Goal: Download file/media

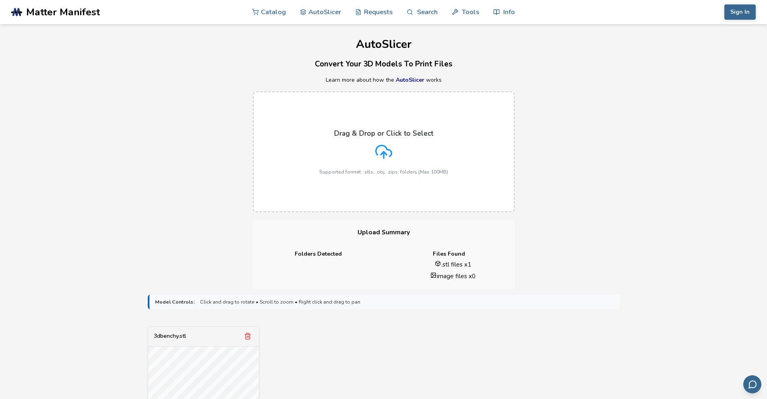
click at [605, 213] on div "Drag & Drop or Click to Select Supported format: .stls, .obj, .zips, folders (M…" at bounding box center [383, 151] width 767 height 137
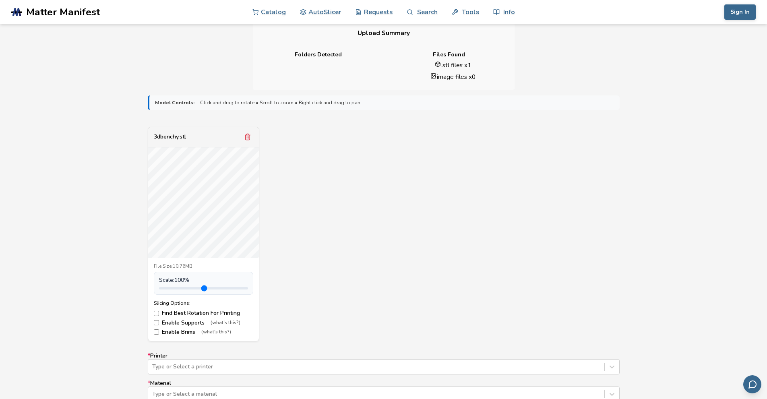
scroll to position [201, 0]
type input "***"
click at [174, 285] on input "range" at bounding box center [203, 286] width 89 height 2
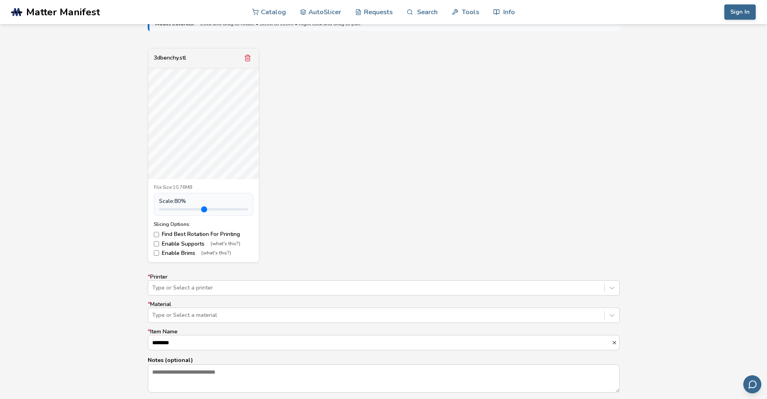
scroll to position [322, 0]
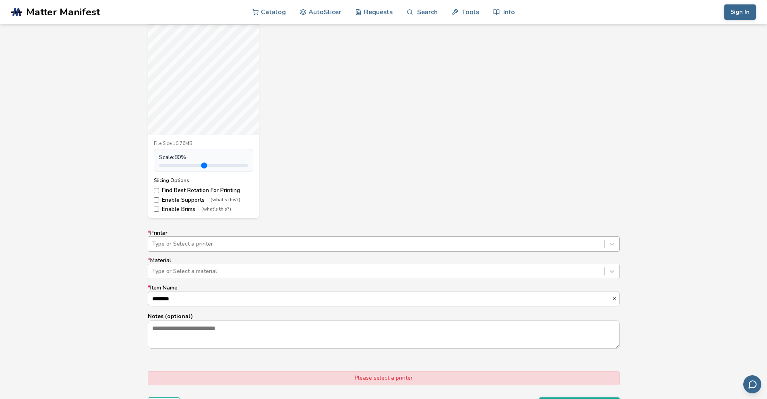
click at [196, 245] on div at bounding box center [376, 244] width 448 height 8
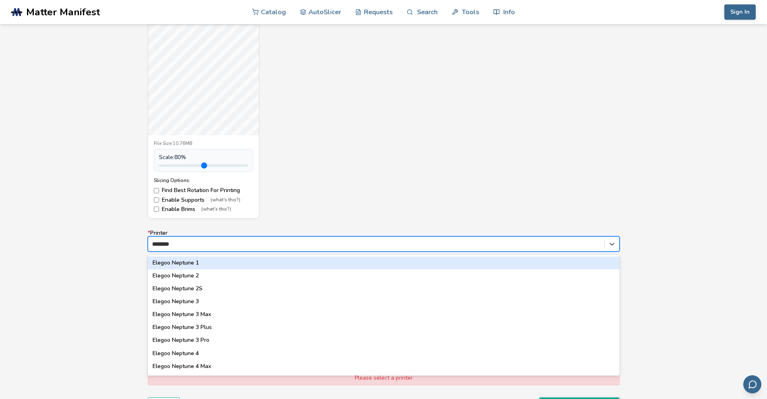
type input "*********"
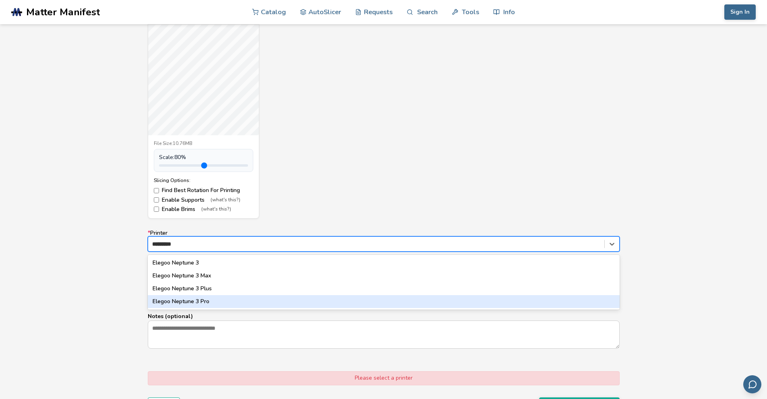
click at [188, 303] on div "Elegoo Neptune 3 Pro" at bounding box center [384, 301] width 472 height 13
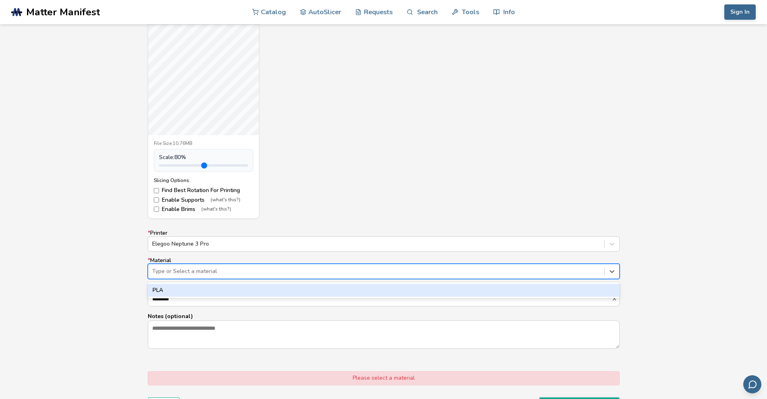
click at [217, 273] on div at bounding box center [376, 271] width 448 height 8
click at [202, 293] on div "PLA" at bounding box center [384, 290] width 472 height 13
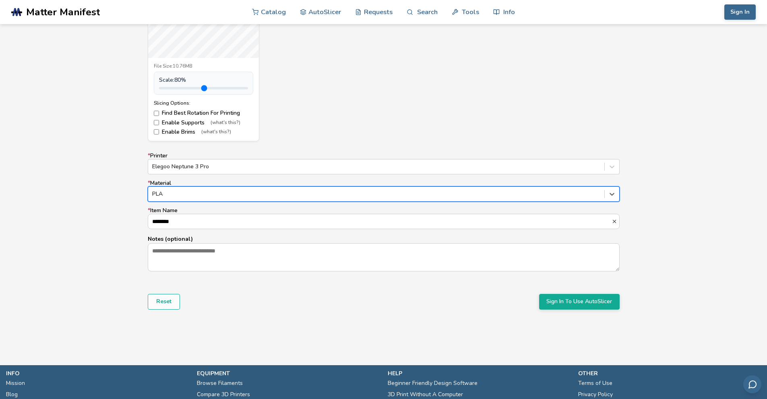
scroll to position [402, 0]
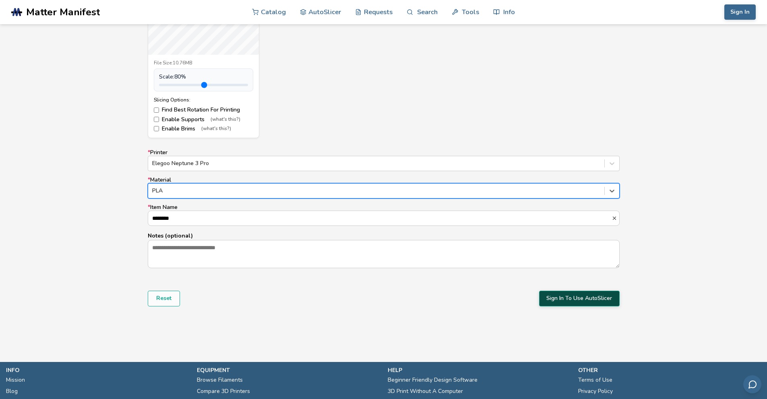
click at [570, 291] on button "Sign In To Use AutoSlicer" at bounding box center [579, 298] width 80 height 15
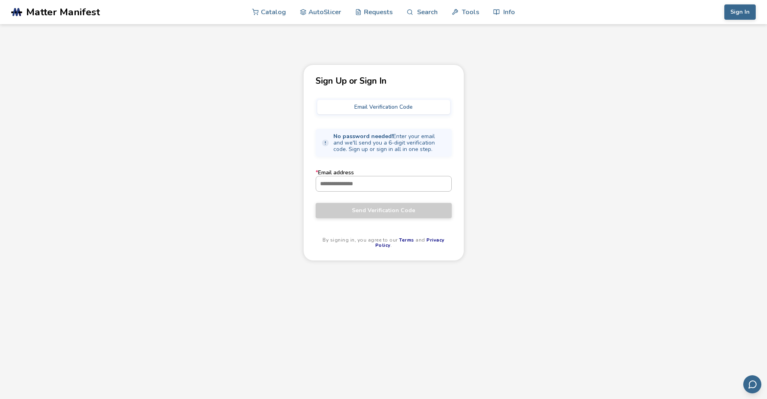
click at [340, 183] on input "* Email address" at bounding box center [383, 183] width 135 height 14
type input "**********"
click at [394, 209] on span "Send Verification Code" at bounding box center [384, 210] width 124 height 6
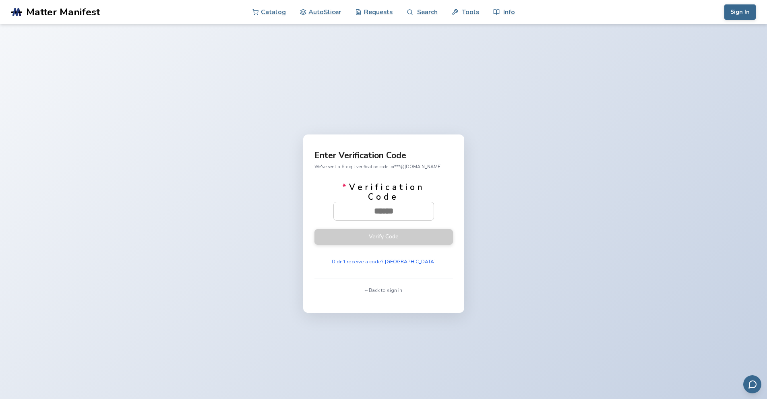
paste input "******"
type input "******"
click at [403, 235] on button "Verify Code" at bounding box center [383, 237] width 138 height 16
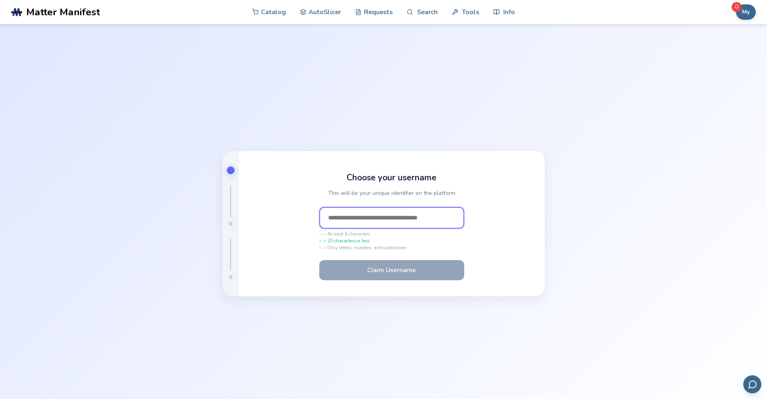
click at [430, 219] on input "text" at bounding box center [391, 218] width 145 height 22
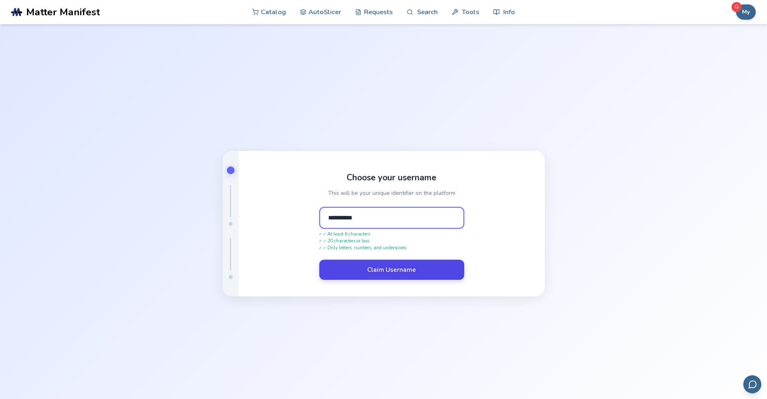
type input "**********"
click at [426, 268] on button "Claim Username" at bounding box center [391, 270] width 145 height 20
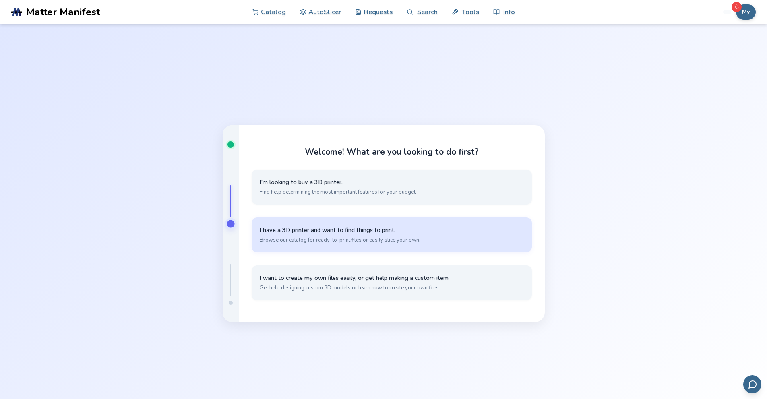
click at [432, 244] on button "I have a 3D printer and want to find things to print. Browse our catalog for re…" at bounding box center [392, 234] width 280 height 35
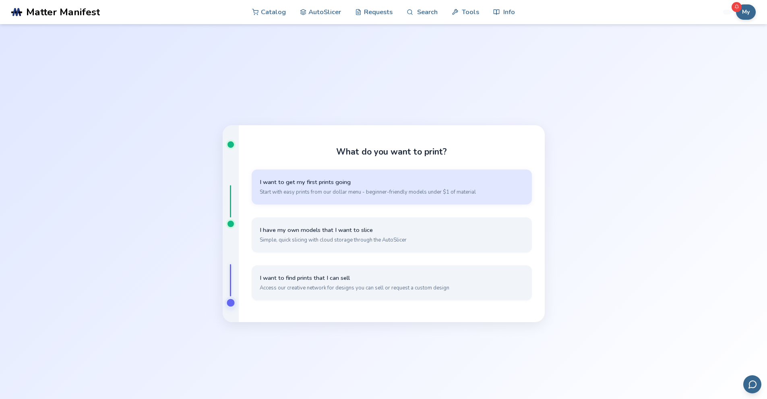
click at [410, 196] on button "I want to get my first prints going Start with easy prints from our dollar menu…" at bounding box center [392, 186] width 280 height 35
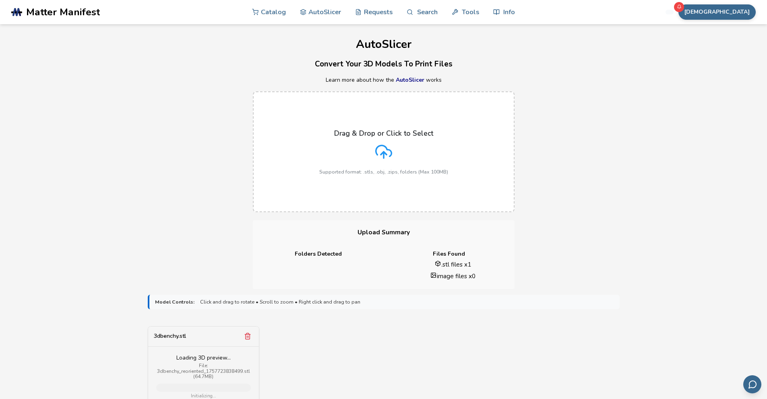
scroll to position [322, 0]
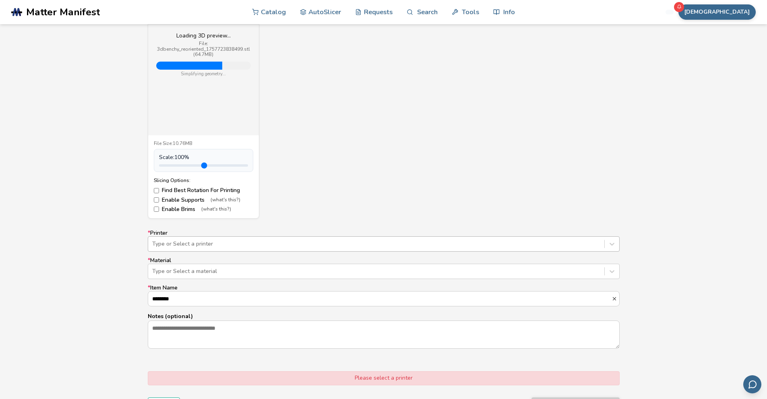
click at [222, 244] on div at bounding box center [376, 244] width 448 height 8
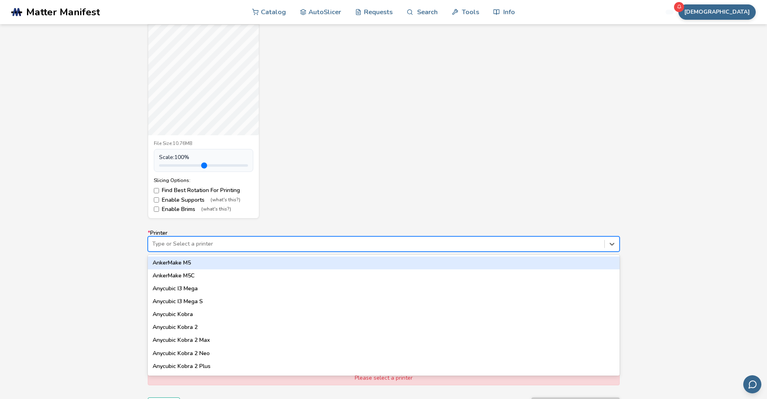
click at [215, 244] on div at bounding box center [376, 244] width 448 height 8
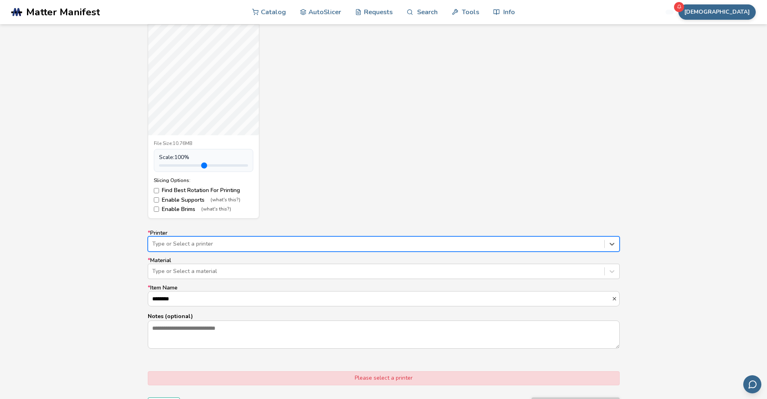
click at [215, 245] on div at bounding box center [376, 244] width 448 height 8
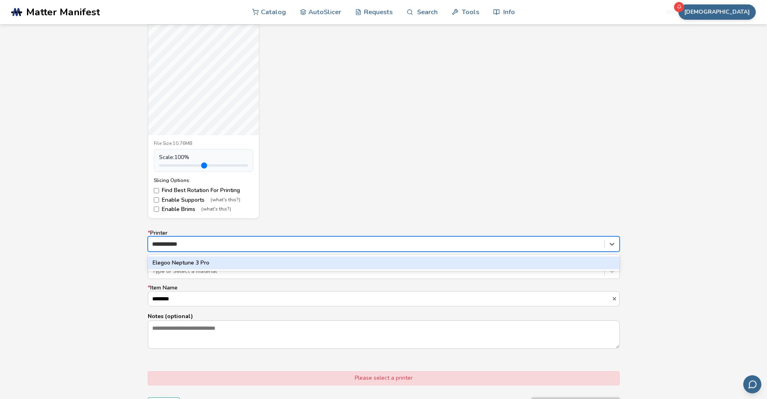
type input "**********"
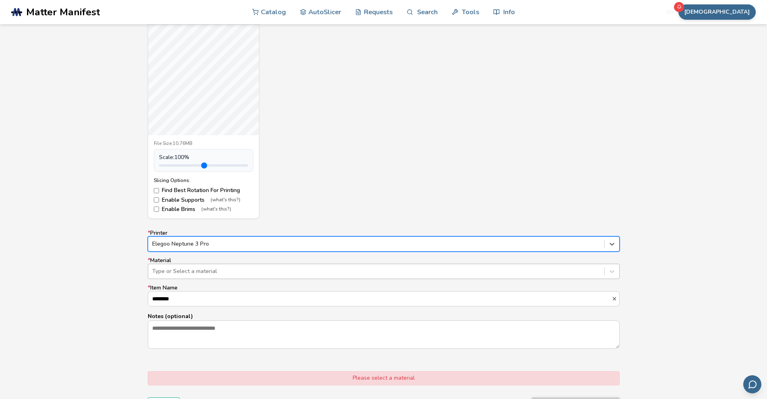
click at [189, 272] on div at bounding box center [376, 271] width 448 height 8
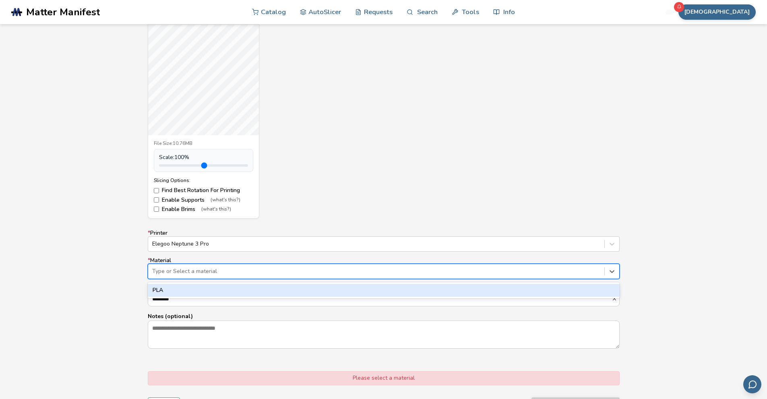
click at [167, 294] on div "PLA" at bounding box center [384, 290] width 472 height 13
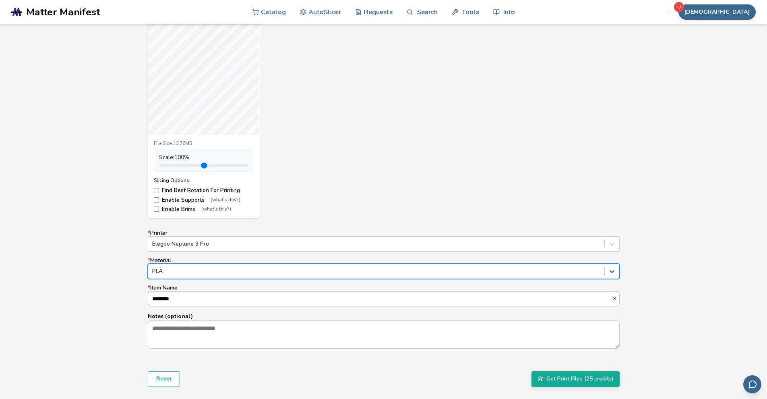
click at [173, 298] on input "********" at bounding box center [379, 298] width 463 height 14
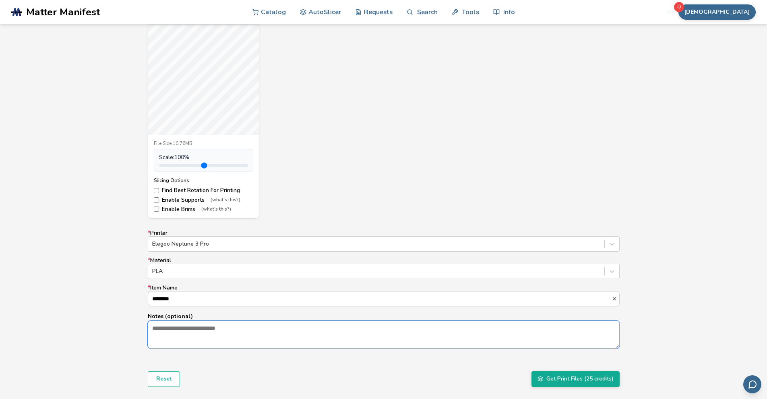
click at [200, 322] on textarea "Notes (optional)" at bounding box center [383, 334] width 471 height 27
click at [581, 379] on button "Get Print Files (25 credits)" at bounding box center [575, 378] width 88 height 15
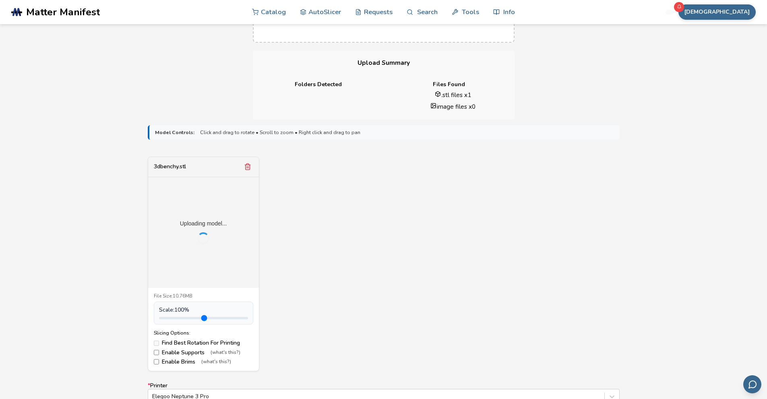
scroll to position [274, 0]
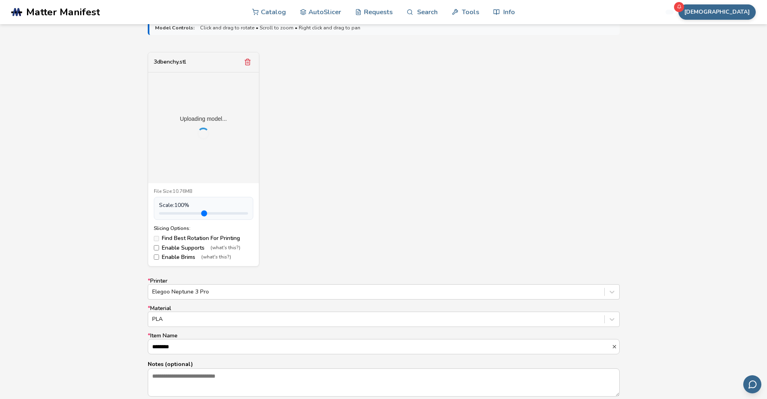
click at [218, 130] on div "Uploading model..." at bounding box center [203, 127] width 111 height 111
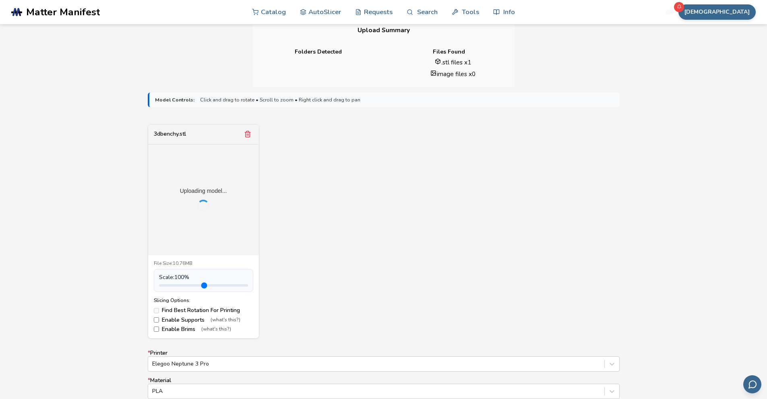
scroll to position [194, 0]
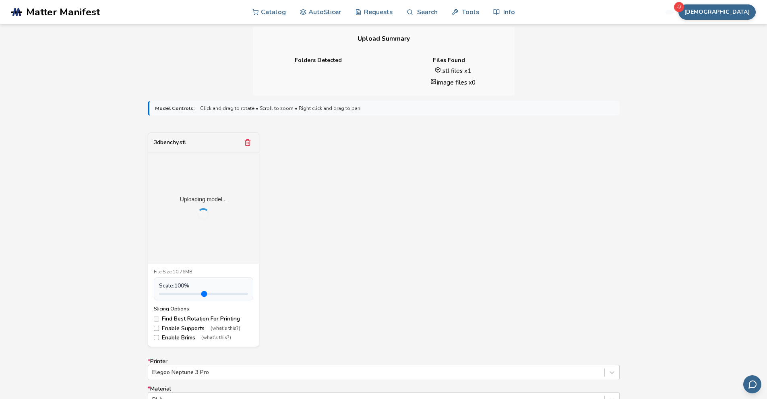
click at [422, 192] on div "3dbenchy.stl Uploading model... File Size: 10.76MB Scale: 100 % Slicing Options…" at bounding box center [384, 239] width 472 height 215
drag, startPoint x: 204, startPoint y: 147, endPoint x: 205, endPoint y: 186, distance: 39.9
click at [204, 148] on div "3dbenchy.stl" at bounding box center [203, 143] width 111 height 20
drag, startPoint x: 207, startPoint y: 196, endPoint x: 405, endPoint y: 182, distance: 198.5
click at [405, 182] on div "3dbenchy.stl Uploading model... File Size: 10.76MB Scale: 100 % Slicing Options…" at bounding box center [384, 239] width 472 height 215
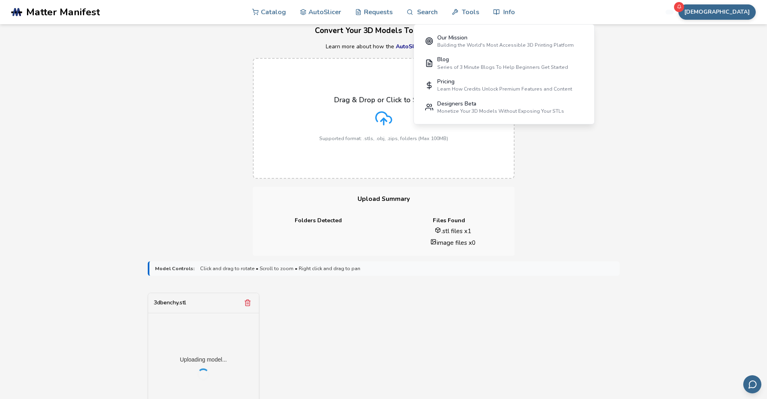
scroll to position [33, 0]
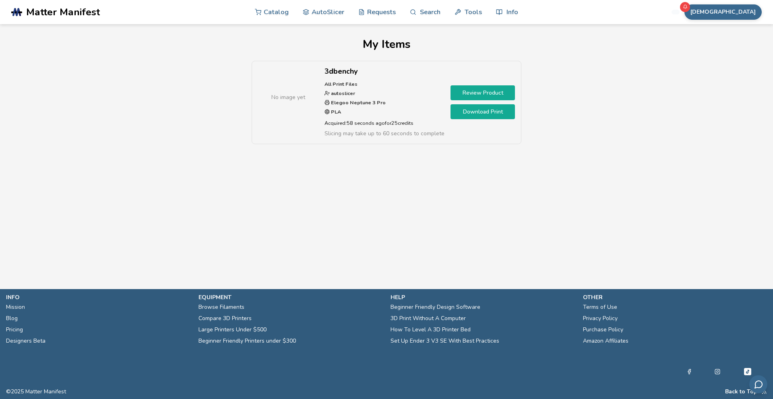
click at [471, 109] on link "Download Print" at bounding box center [482, 111] width 64 height 15
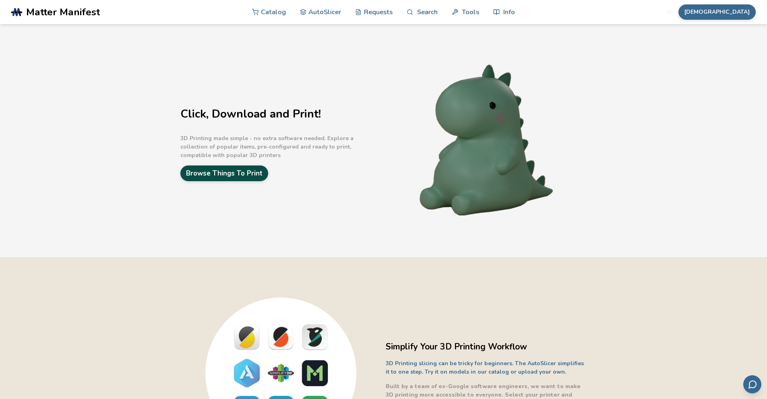
click at [250, 180] on link "Browse Things To Print" at bounding box center [224, 173] width 88 height 16
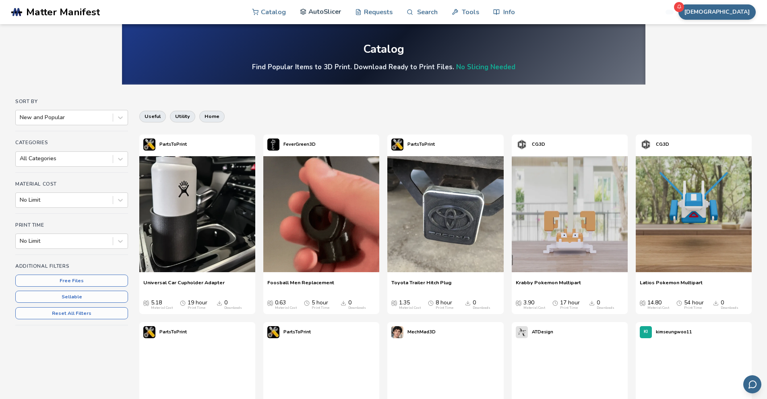
click at [300, 13] on icon at bounding box center [303, 11] width 7 height 7
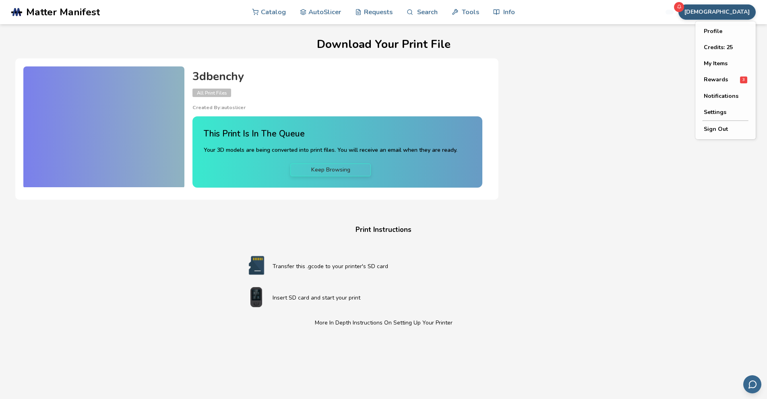
click at [730, 11] on button "[DEMOGRAPHIC_DATA]" at bounding box center [716, 11] width 77 height 15
click at [728, 11] on button "[DEMOGRAPHIC_DATA]" at bounding box center [716, 11] width 77 height 15
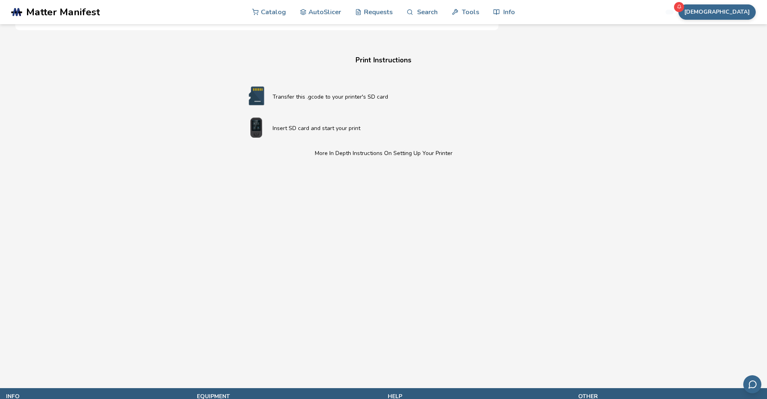
scroll to position [201, 0]
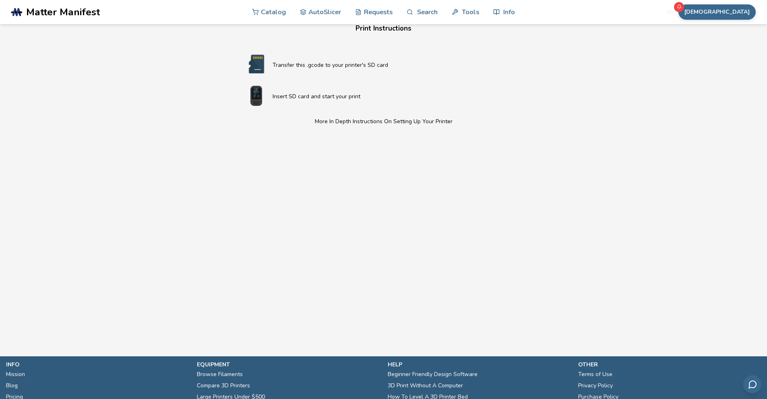
click at [545, 210] on div "Download Your Print File 3dbenchy All Print Files Created By: autoslicer This P…" at bounding box center [383, 73] width 736 height 473
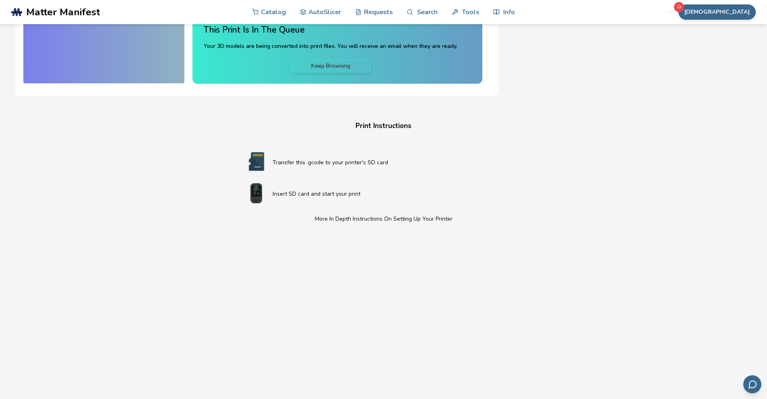
scroll to position [0, 0]
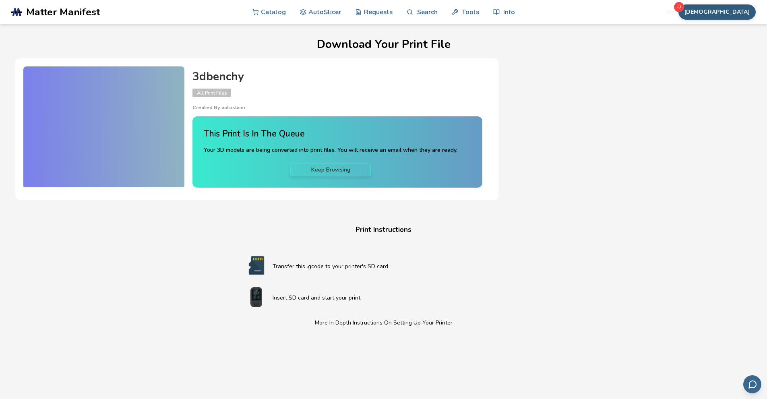
click at [739, 13] on button "[DEMOGRAPHIC_DATA]" at bounding box center [716, 11] width 77 height 15
click at [728, 75] on button "Rewards 3" at bounding box center [725, 80] width 56 height 17
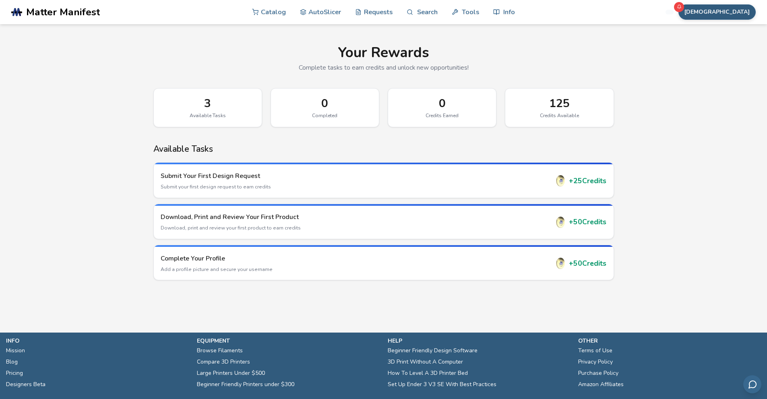
click at [721, 8] on div "[DEMOGRAPHIC_DATA]" at bounding box center [716, 11] width 77 height 15
click at [724, 12] on button "[DEMOGRAPHIC_DATA]" at bounding box center [716, 11] width 77 height 15
click at [714, 82] on span "Rewards" at bounding box center [716, 79] width 24 height 6
click at [726, 18] on button "[DEMOGRAPHIC_DATA]" at bounding box center [716, 11] width 77 height 15
click at [726, 14] on button "[DEMOGRAPHIC_DATA]" at bounding box center [716, 11] width 77 height 15
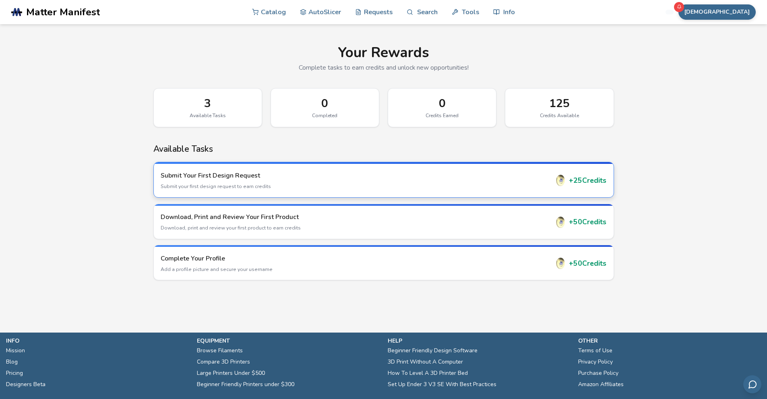
click at [573, 179] on div "+ 25 Credits" at bounding box center [581, 180] width 52 height 11
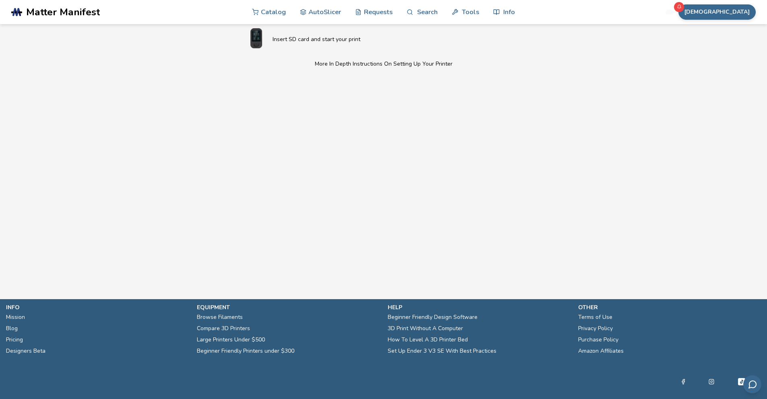
scroll to position [559, 0]
